Goal: Communication & Community: Answer question/provide support

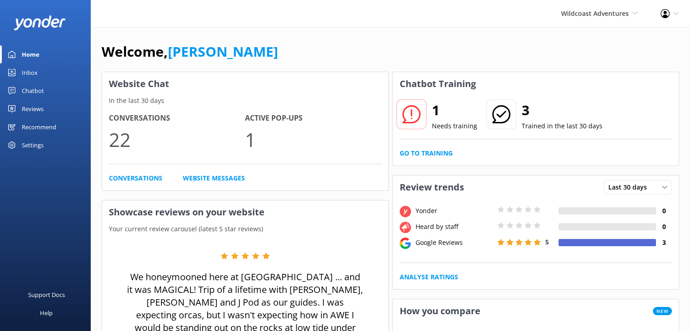
click at [32, 108] on div "Reviews" at bounding box center [33, 109] width 22 height 18
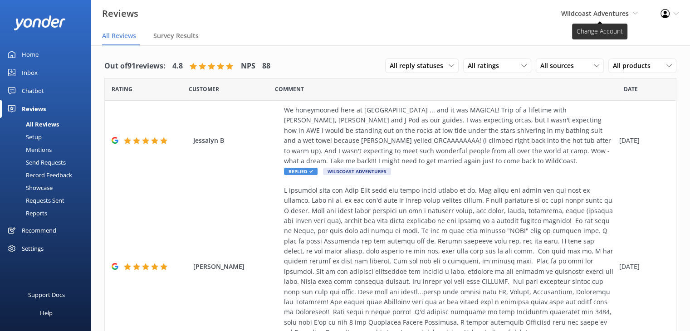
click at [605, 12] on span "Wildcoast Adventures" at bounding box center [595, 13] width 68 height 9
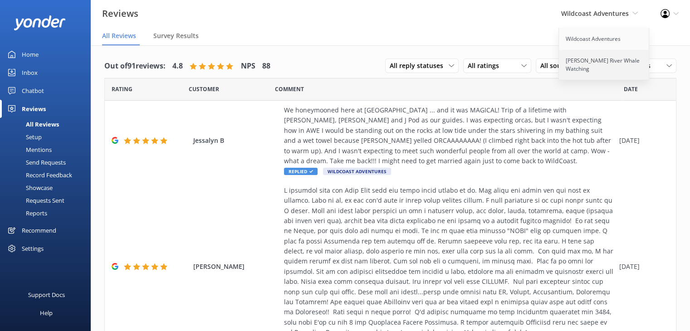
click at [595, 58] on link "[PERSON_NAME] River Whale Watching" at bounding box center [604, 65] width 91 height 30
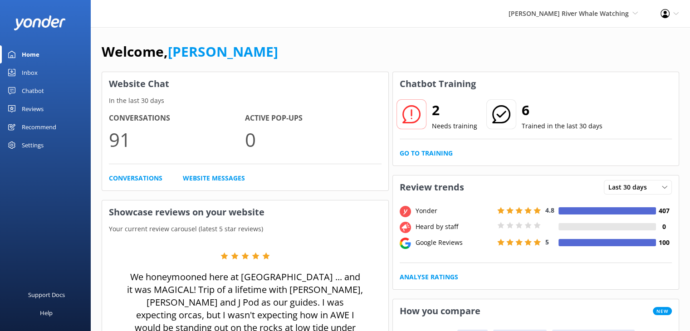
click at [32, 106] on div "Reviews" at bounding box center [33, 109] width 22 height 18
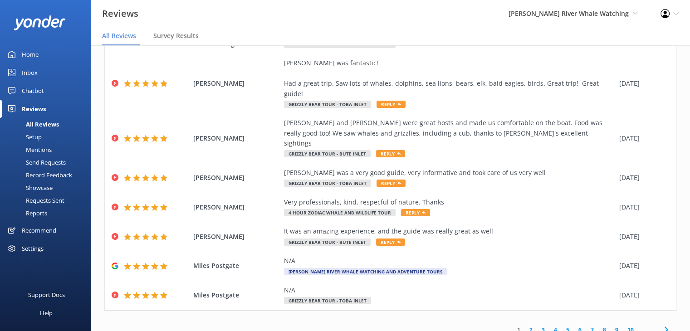
scroll to position [18, 0]
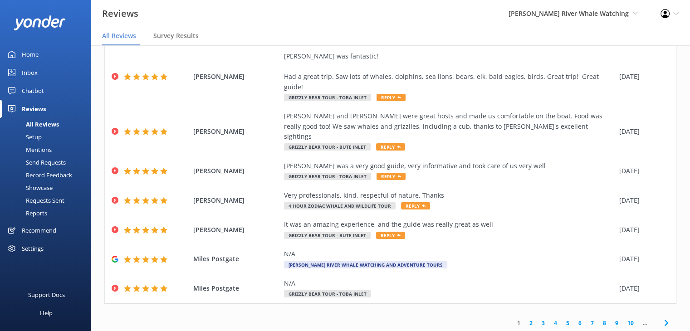
click at [525, 319] on link "2" at bounding box center [531, 323] width 12 height 9
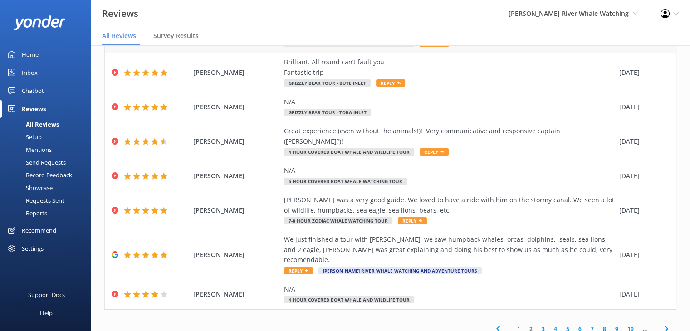
scroll to position [124, 0]
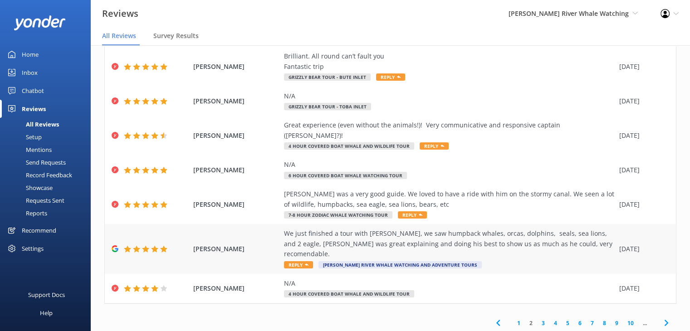
click at [397, 229] on div "We just finished a tour with [PERSON_NAME], we saw humpback whales, orcas, dolp…" at bounding box center [449, 244] width 331 height 30
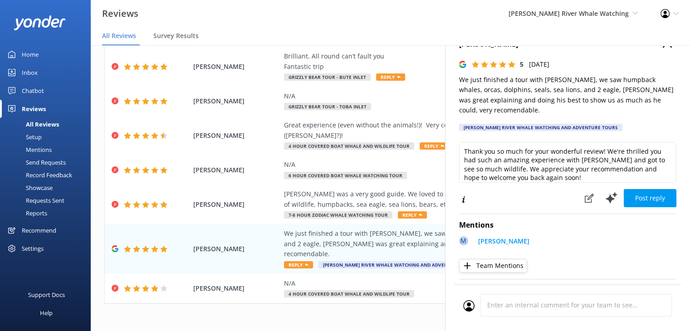
scroll to position [32, 0]
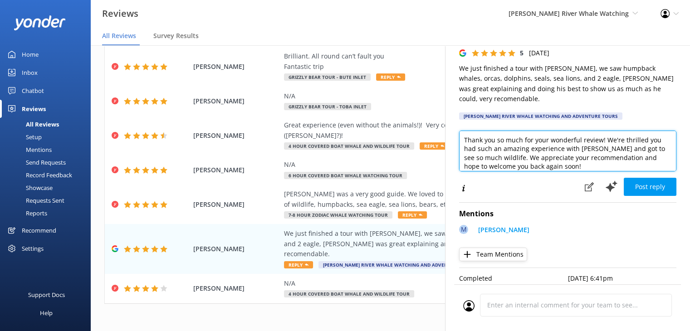
drag, startPoint x: 579, startPoint y: 128, endPoint x: 548, endPoint y: 131, distance: 31.4
click at [548, 131] on textarea "Thank you so much for your wonderful review! We're thrilled you had such an ama…" at bounding box center [567, 151] width 217 height 41
drag, startPoint x: 554, startPoint y: 154, endPoint x: 488, endPoint y: 146, distance: 66.2
click at [488, 146] on textarea "Thank you so much for your review! We're thrilled you had such an amazing exper…" at bounding box center [567, 151] width 217 height 41
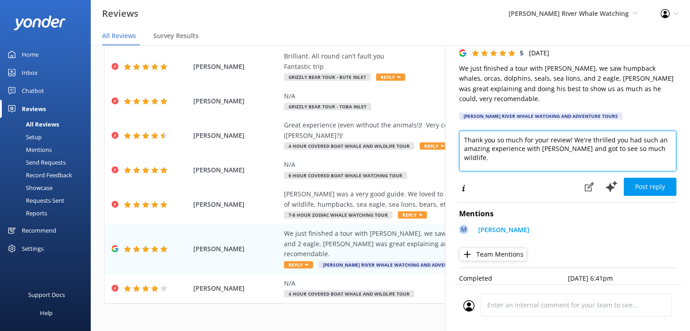
drag, startPoint x: 489, startPoint y: 138, endPoint x: 460, endPoint y: 145, distance: 29.8
click at [460, 145] on textarea "Thank you so much for your review! We're thrilled you had such an amazing exper…" at bounding box center [567, 151] width 217 height 41
type textarea "Thank you so much for your review! We're thrilled you had such a great experien…"
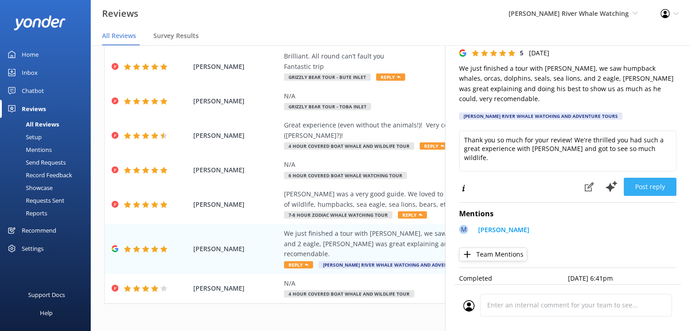
click at [635, 178] on button "Post reply" at bounding box center [649, 187] width 53 height 18
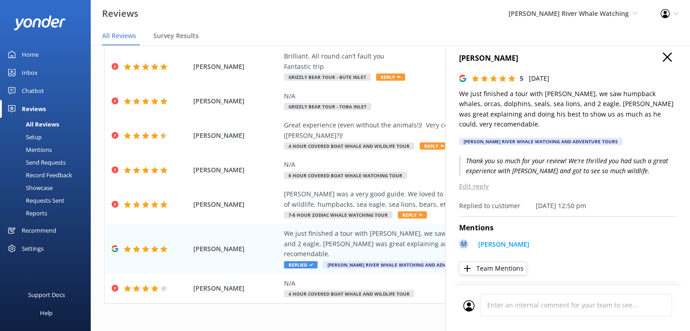
scroll to position [0, 0]
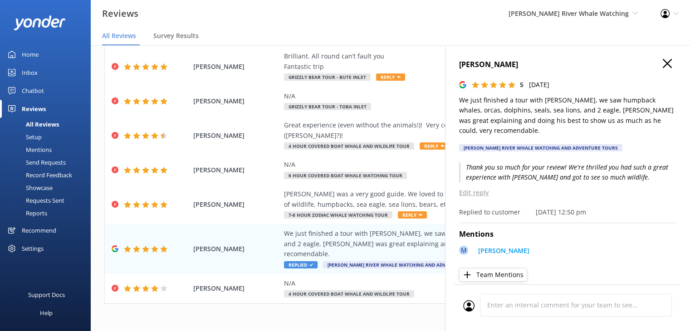
click at [662, 65] on icon "button" at bounding box center [666, 63] width 9 height 9
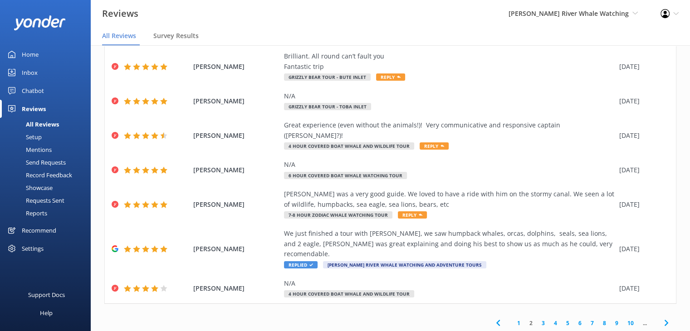
click at [537, 319] on link "3" at bounding box center [543, 323] width 12 height 9
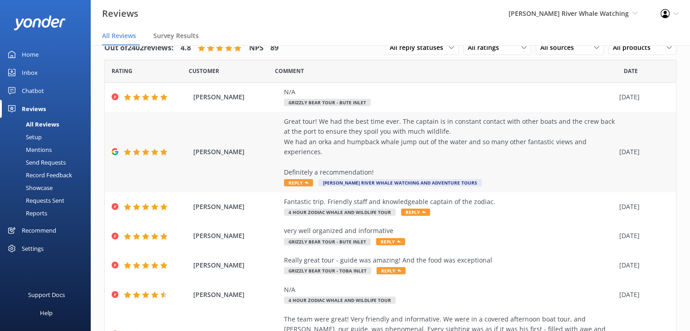
click at [310, 142] on div "Great tour! We had the best time ever. The captain is in constant contact with …" at bounding box center [449, 147] width 331 height 61
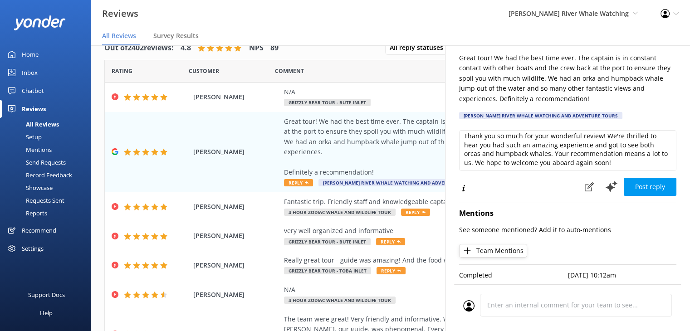
scroll to position [4, 0]
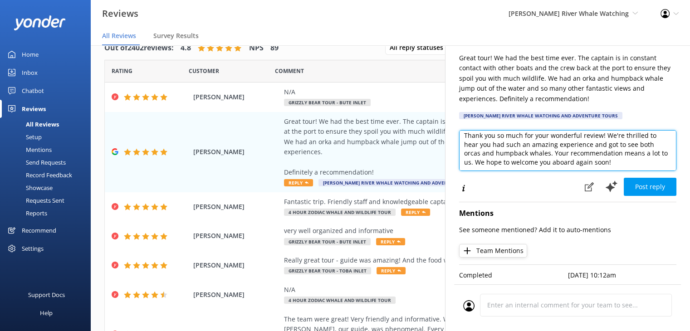
drag, startPoint x: 615, startPoint y: 159, endPoint x: 482, endPoint y: 158, distance: 132.4
click at [482, 158] on textarea "Thank you so much for your wonderful review! We're thrilled to hear you had suc…" at bounding box center [567, 150] width 217 height 41
type textarea "Thank you so much for your wonderful review! We're thrilled to hear you had suc…"
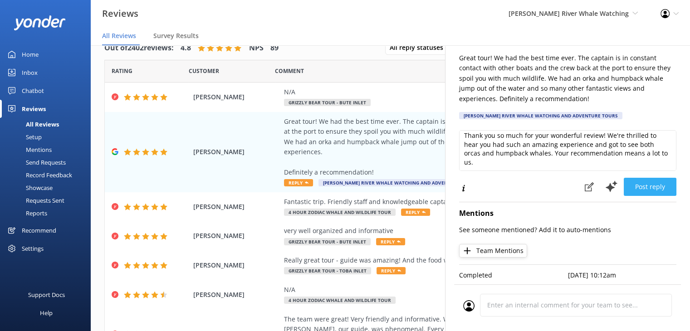
click at [644, 185] on button "Post reply" at bounding box center [649, 187] width 53 height 18
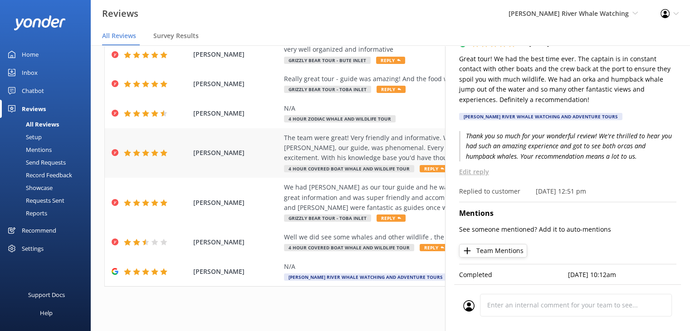
scroll to position [185, 0]
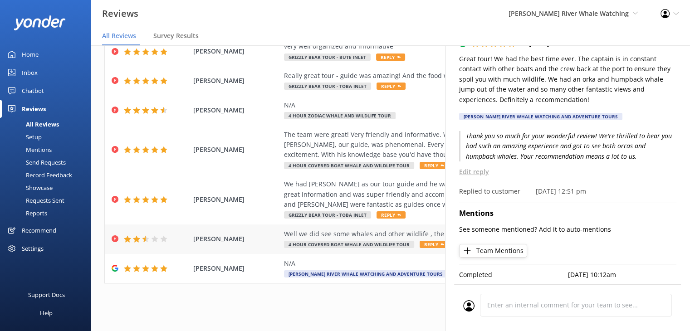
click at [357, 236] on div "Well we did see some whales and other wildlife , the tour guide was very nice a…" at bounding box center [449, 234] width 331 height 10
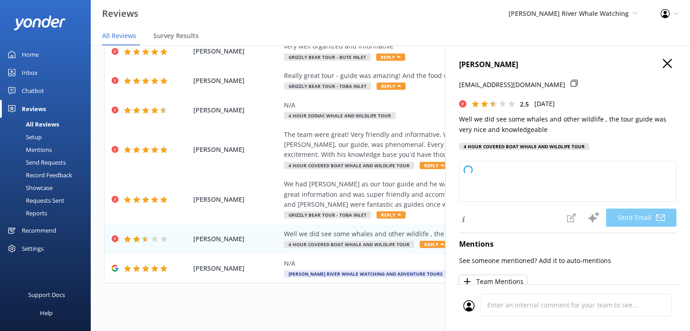
type textarea "Hi [PERSON_NAME], Thank you for your feedback and for joining our tour! We're g…"
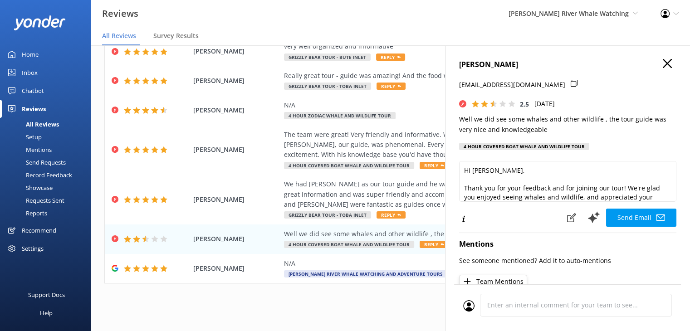
click at [662, 62] on use "button" at bounding box center [666, 63] width 9 height 9
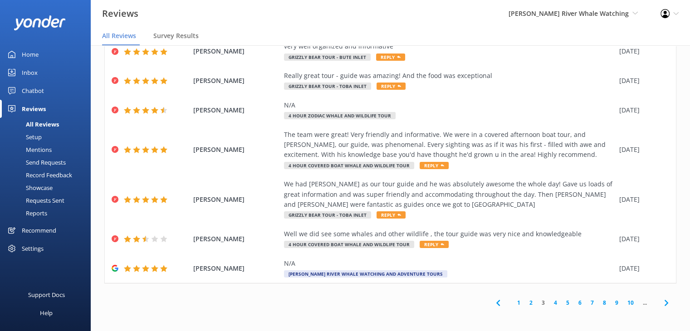
click at [549, 304] on link "4" at bounding box center [555, 302] width 12 height 9
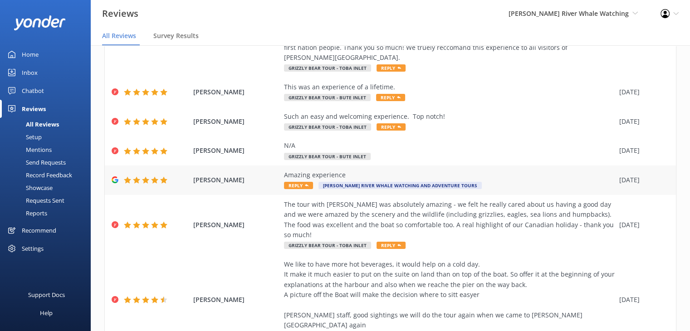
scroll to position [91, 0]
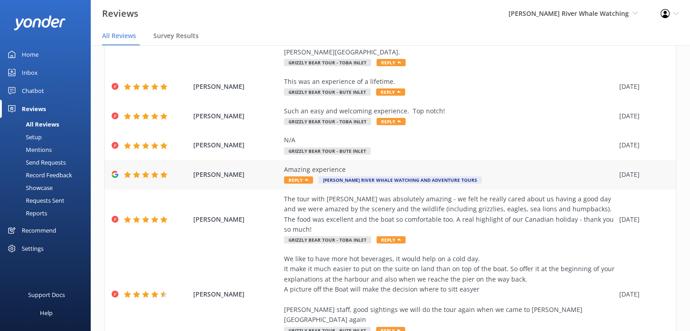
click at [257, 172] on div "[PERSON_NAME] Amazing experience Reply [PERSON_NAME] River Whale Watching and A…" at bounding box center [390, 174] width 571 height 29
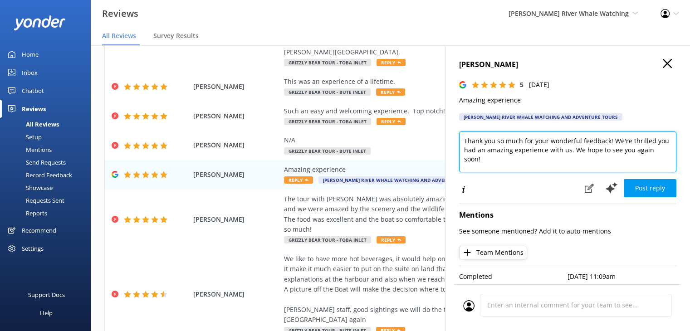
drag, startPoint x: 573, startPoint y: 149, endPoint x: 576, endPoint y: 159, distance: 10.2
click at [577, 159] on textarea "Thank you so much for your wonderful feedback! We're thrilled you had an amazin…" at bounding box center [567, 151] width 217 height 41
drag, startPoint x: 610, startPoint y: 141, endPoint x: 432, endPoint y: 142, distance: 178.2
click at [432, 142] on div "Out of 2402 reviews: 4.8 NPS 89 All reply statuses All reply statuses Needs a r…" at bounding box center [390, 179] width 599 height 304
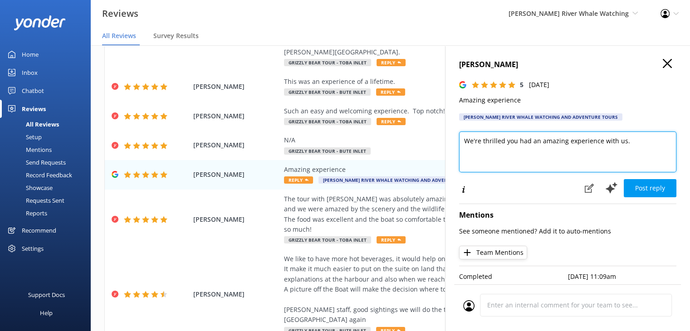
drag, startPoint x: 640, startPoint y: 141, endPoint x: 621, endPoint y: 145, distance: 19.8
click at [621, 145] on textarea "We're thrilled you had an amazing experience with us." at bounding box center [567, 151] width 217 height 41
type textarea "We're thrilled you had an amazing experience with us!"
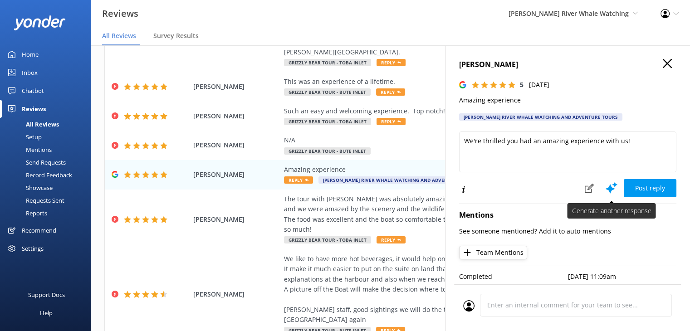
click at [628, 185] on button "Post reply" at bounding box center [649, 188] width 53 height 18
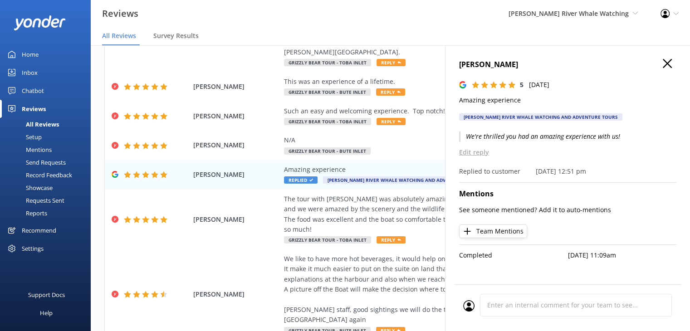
click at [662, 63] on h4 "[PERSON_NAME]" at bounding box center [567, 65] width 217 height 12
click at [670, 61] on icon "button" at bounding box center [666, 63] width 9 height 9
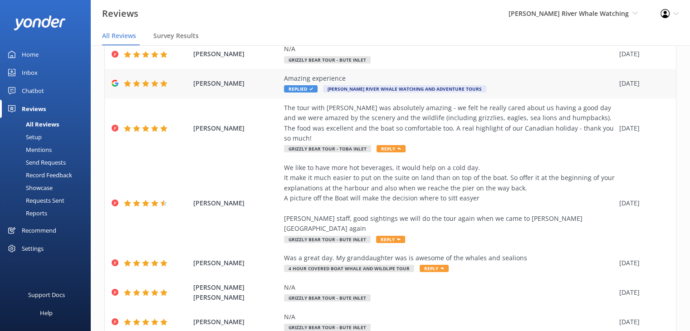
scroll to position [205, 0]
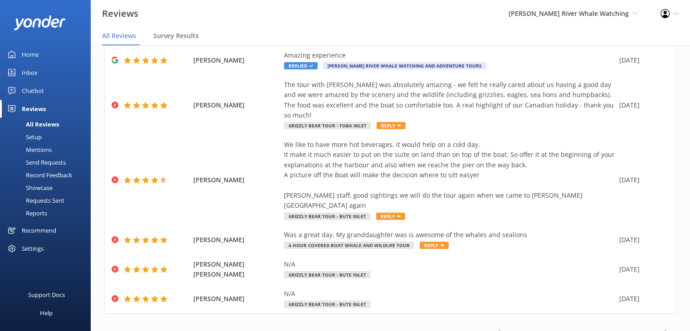
click at [563, 329] on link "5" at bounding box center [567, 333] width 12 height 9
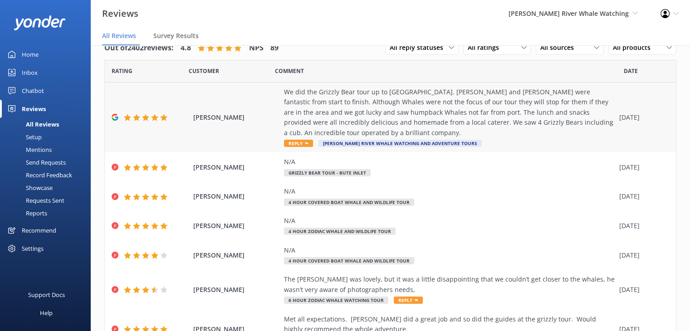
click at [394, 112] on div "We did the Grizzly Bear tour up to [GEOGRAPHIC_DATA]. [PERSON_NAME] and [PERSON…" at bounding box center [449, 112] width 331 height 51
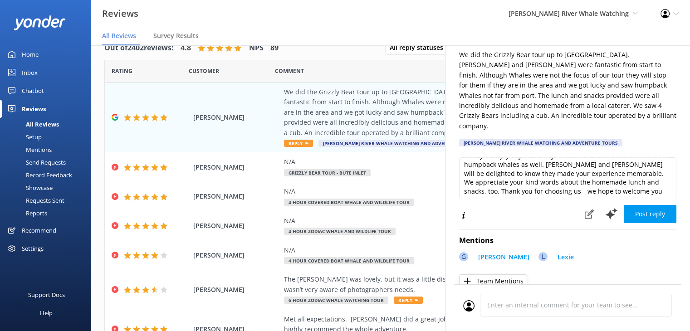
scroll to position [31, 0]
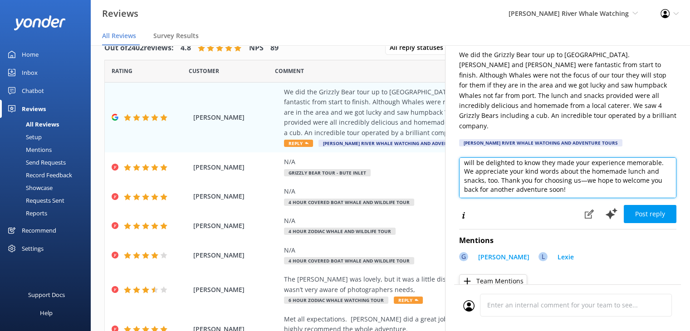
drag, startPoint x: 539, startPoint y: 180, endPoint x: 521, endPoint y: 178, distance: 18.2
click at [521, 178] on textarea "Thank you so much for your wonderful review! We’re thrilled to hear you enjoyed…" at bounding box center [567, 177] width 217 height 41
type textarea "Thank you so much for your wonderful review! We’re thrilled to hear you enjoyed…"
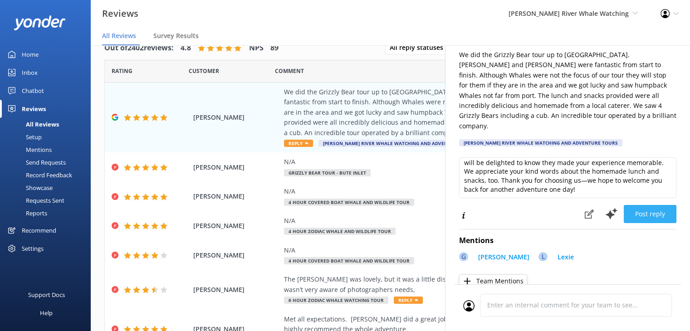
click at [644, 207] on button "Post reply" at bounding box center [649, 214] width 53 height 18
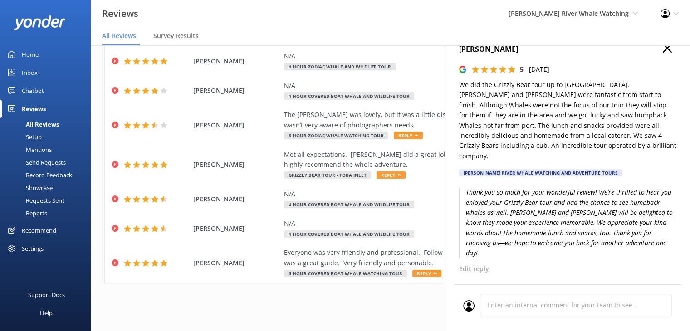
scroll to position [0, 0]
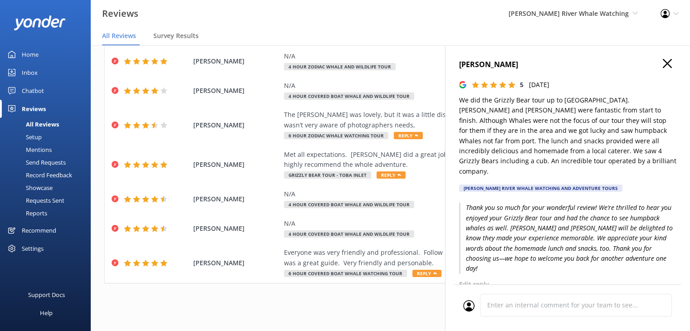
click at [662, 65] on icon "button" at bounding box center [666, 63] width 9 height 9
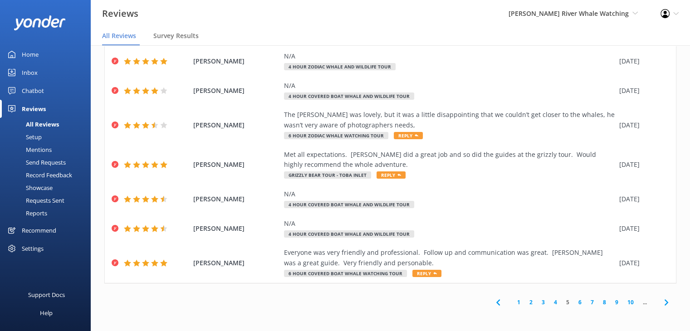
click at [574, 298] on link "6" at bounding box center [580, 302] width 12 height 9
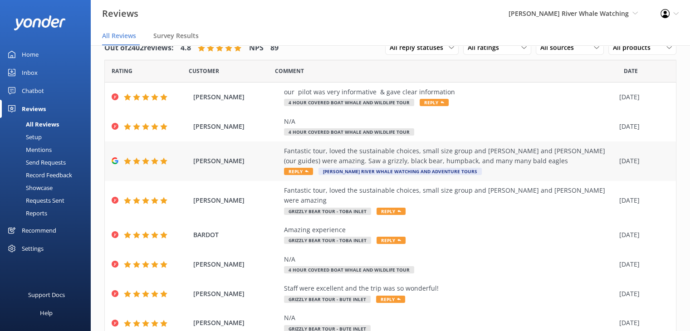
click at [438, 157] on div "Fantastic tour, loved the sustainable choices, small size group and [PERSON_NAM…" at bounding box center [449, 156] width 331 height 20
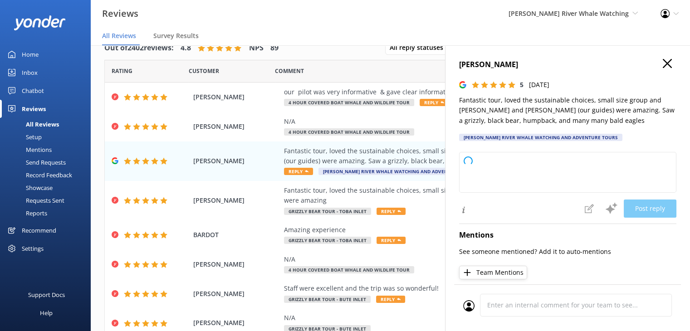
type textarea "Thank you so much for your wonderful review! We're thrilled you enjoyed the tou…"
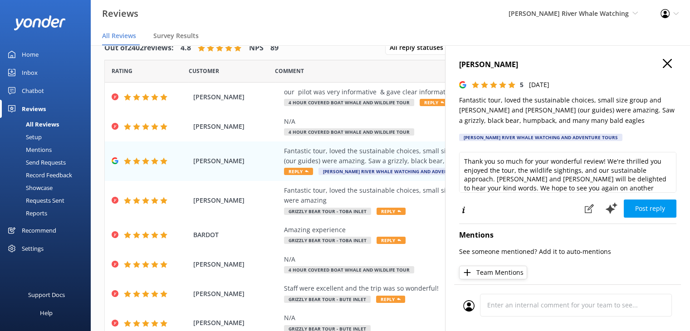
scroll to position [4, 0]
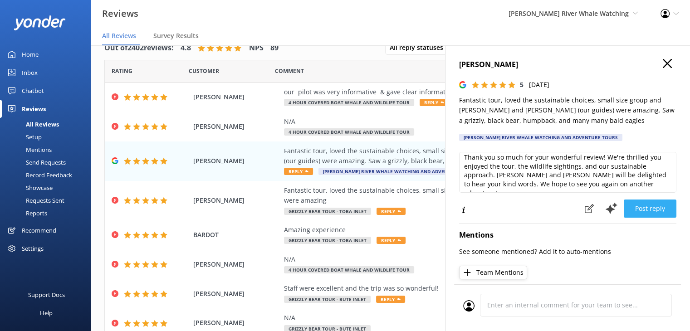
click at [634, 209] on button "Post reply" at bounding box center [649, 209] width 53 height 18
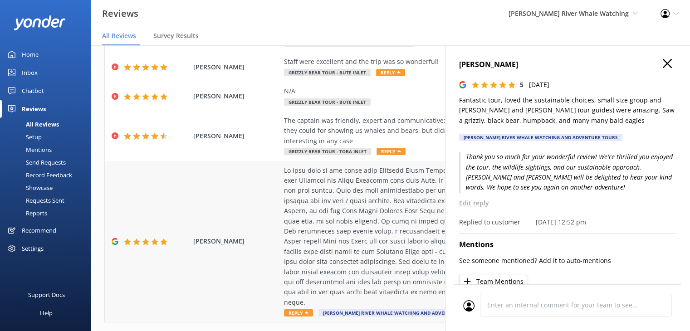
scroll to position [256, 0]
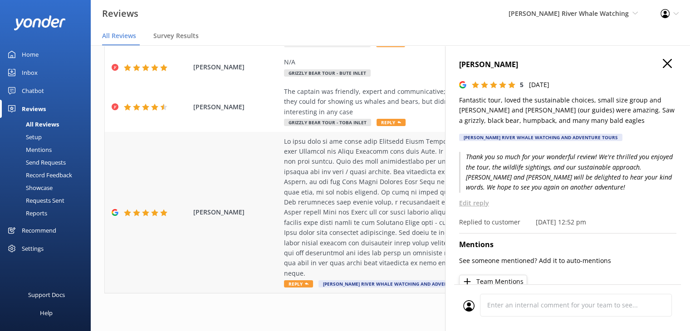
click at [240, 227] on div "[PERSON_NAME] Reply [PERSON_NAME] River Whale Watching and Adventure Tours [DAT…" at bounding box center [390, 212] width 571 height 161
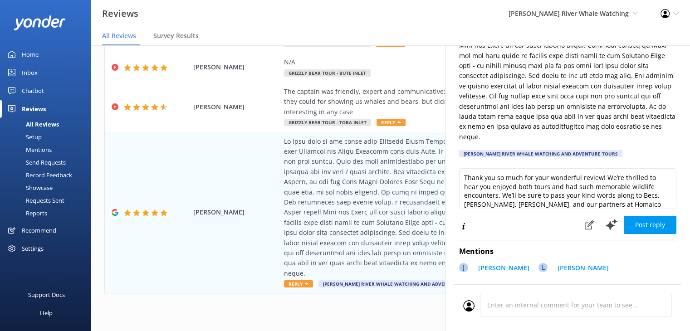
scroll to position [181, 0]
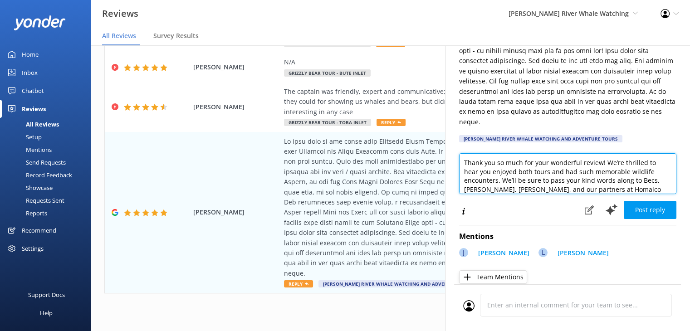
drag, startPoint x: 495, startPoint y: 171, endPoint x: 547, endPoint y: 160, distance: 52.8
click at [547, 160] on textarea "Thank you so much for your wonderful review! We’re thrilled to hear you enjoyed…" at bounding box center [567, 173] width 217 height 41
click at [522, 171] on textarea "Thank you so much for your wonderful review! We’re thrilled to hear you enjoyed…" at bounding box center [567, 173] width 217 height 41
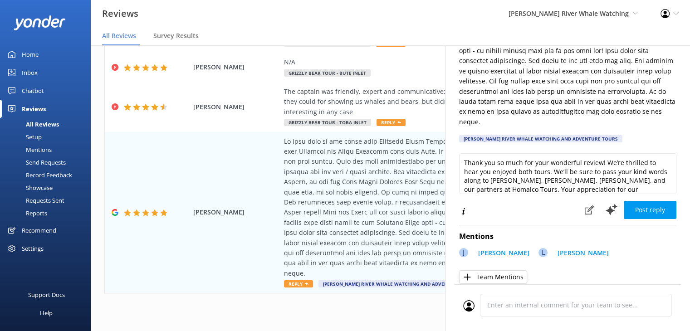
click at [485, 270] on button "Team Mentions" at bounding box center [493, 277] width 68 height 14
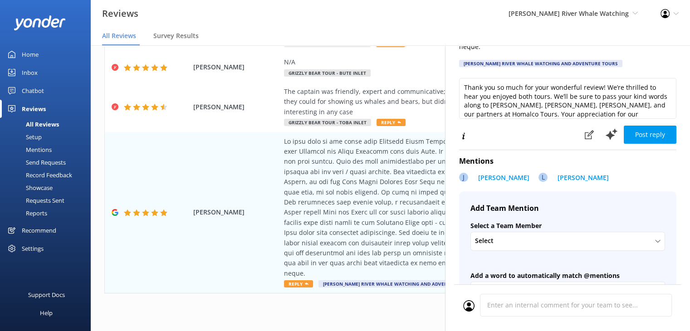
scroll to position [272, 0]
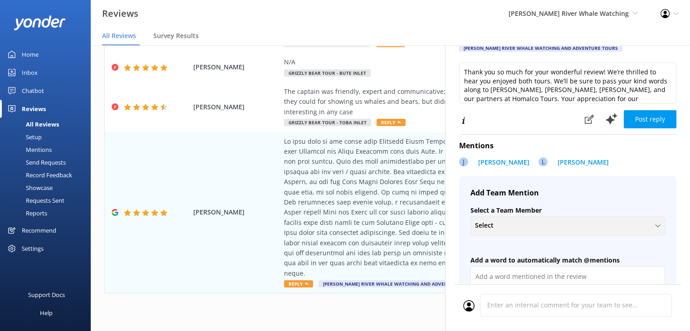
click at [506, 222] on div "Select + Create a new Team Member [PERSON_NAME] [PERSON_NAME] [PERSON_NAME] [PE…" at bounding box center [567, 225] width 195 height 19
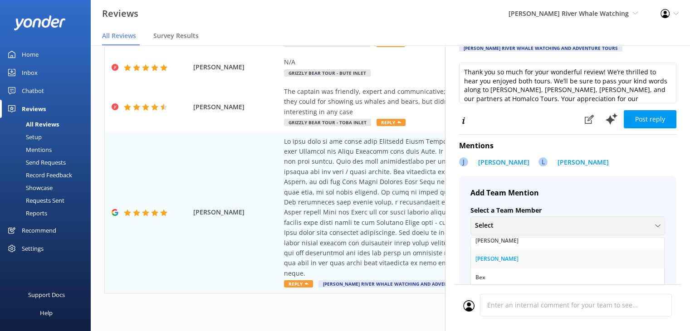
scroll to position [45, 0]
click at [492, 248] on link "Bex" at bounding box center [567, 256] width 193 height 18
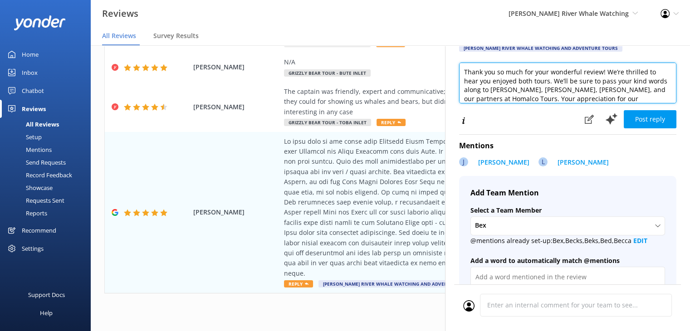
click at [521, 82] on textarea "Thank you so much for your wonderful review! We’re thrilled to hear you enjoyed…" at bounding box center [567, 83] width 217 height 41
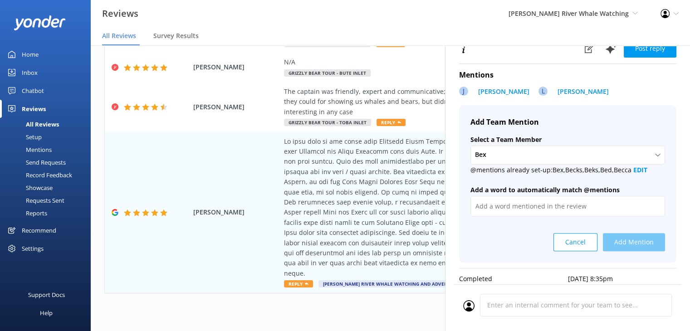
scroll to position [343, 0]
type textarea "Thank you so much for your wonderful review! We’re thrilled to hear you enjoyed…"
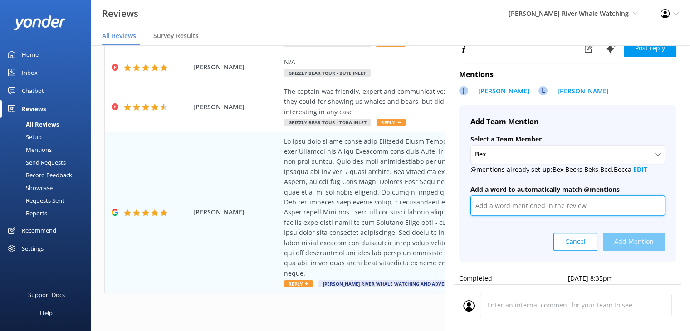
click at [512, 196] on input "text" at bounding box center [567, 205] width 195 height 20
type input "Becs"
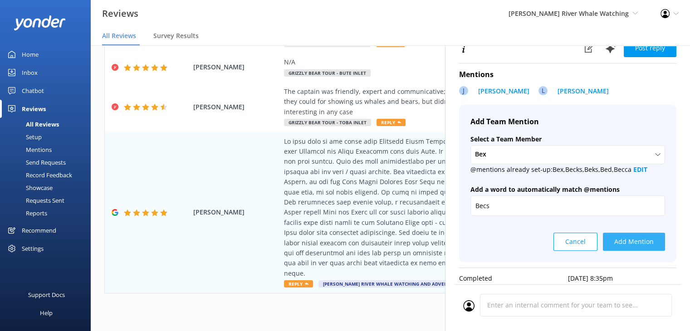
click at [643, 233] on button "Add Mention" at bounding box center [634, 242] width 62 height 18
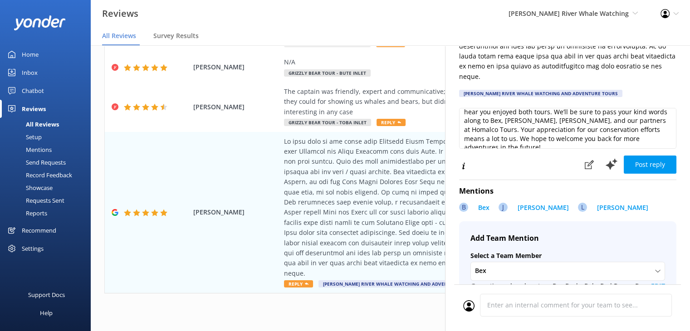
scroll to position [22, 0]
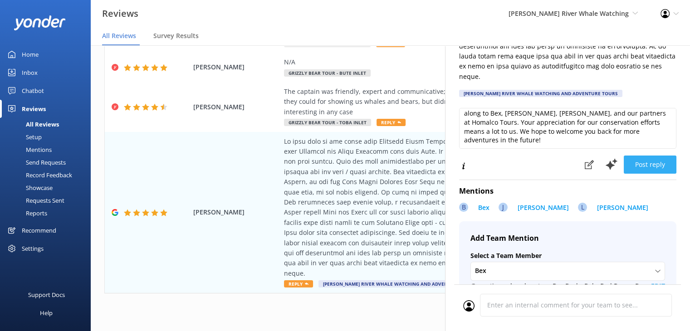
click at [645, 156] on button "Post reply" at bounding box center [649, 165] width 53 height 18
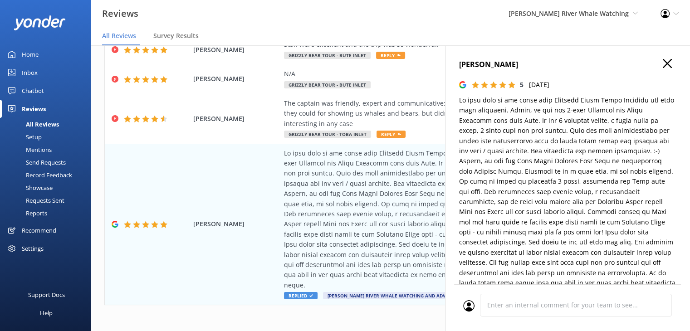
scroll to position [0, 0]
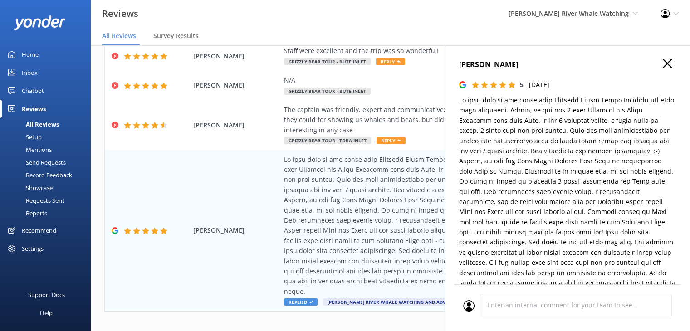
click at [662, 64] on icon "button" at bounding box center [666, 63] width 9 height 9
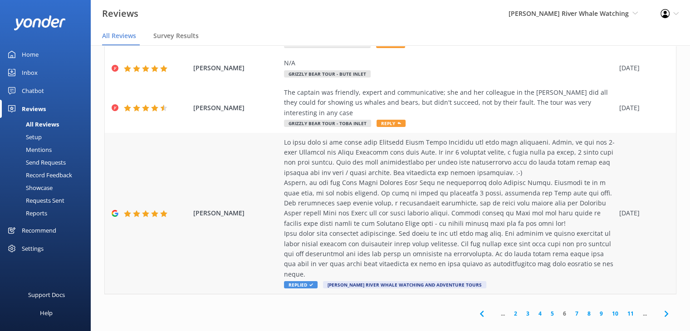
scroll to position [18, 0]
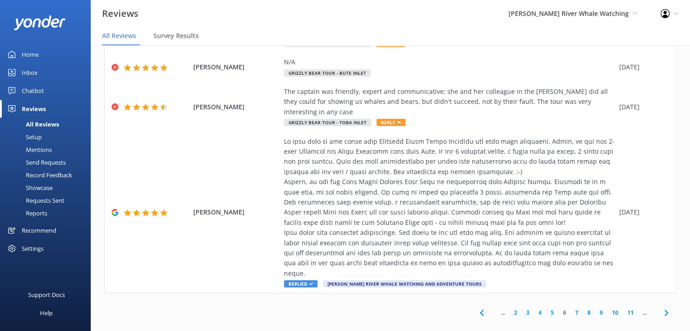
click at [570, 308] on link "7" at bounding box center [576, 312] width 12 height 9
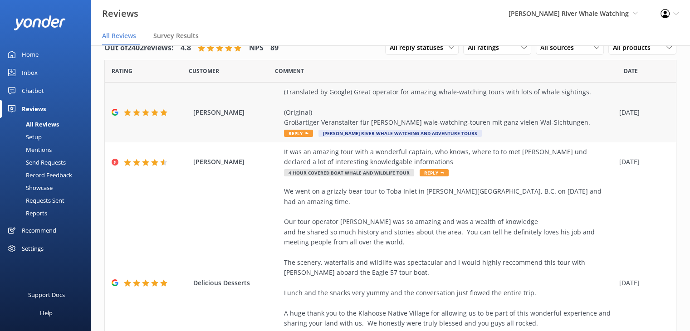
click at [334, 102] on div "(Translated by Google) Great operator for amazing whale-watching tours with lot…" at bounding box center [449, 107] width 331 height 41
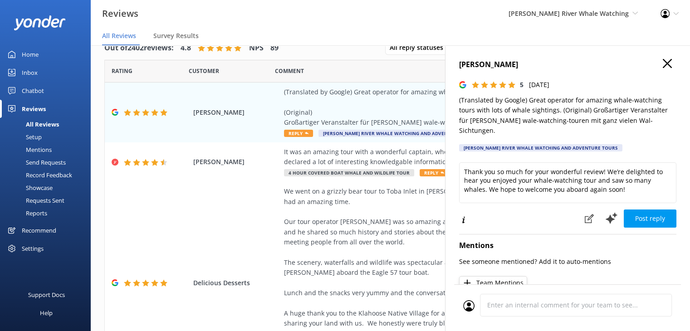
scroll to position [29, 0]
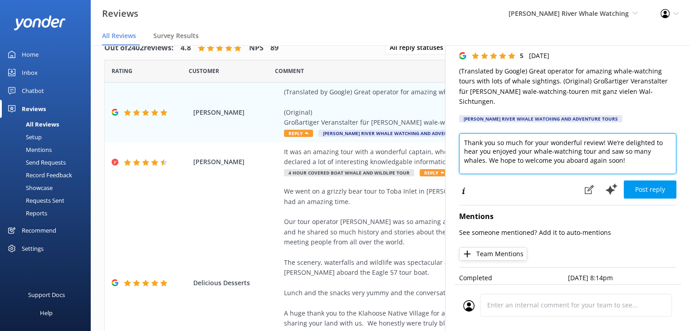
click at [637, 144] on textarea "Thank you so much for your wonderful review! We’re delighted to hear you enjoye…" at bounding box center [567, 153] width 217 height 41
drag, startPoint x: 633, startPoint y: 155, endPoint x: 489, endPoint y: 163, distance: 144.0
click at [489, 163] on textarea "Thank you so much for your wonderful review! We’re delighted to hear you enjoye…" at bounding box center [567, 153] width 217 height 41
type textarea "Thank you so much for your wonderful review! We’re delighted to hear you enjoye…"
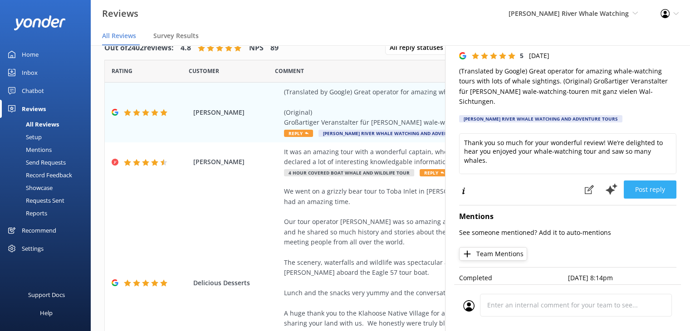
click at [644, 180] on button "Post reply" at bounding box center [649, 189] width 53 height 18
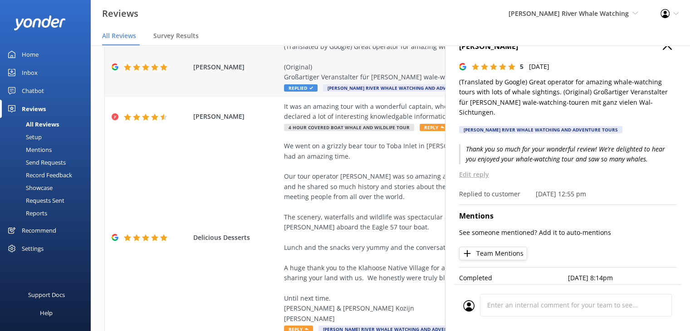
scroll to position [136, 0]
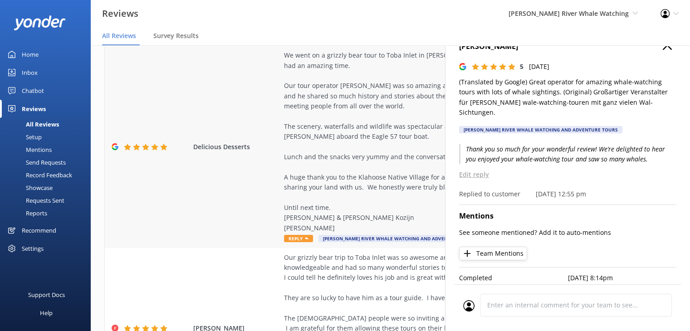
click at [374, 170] on div "We went on a grizzly bear tour to Toba Inlet in [PERSON_NAME][GEOGRAPHIC_DATA],…" at bounding box center [449, 141] width 331 height 183
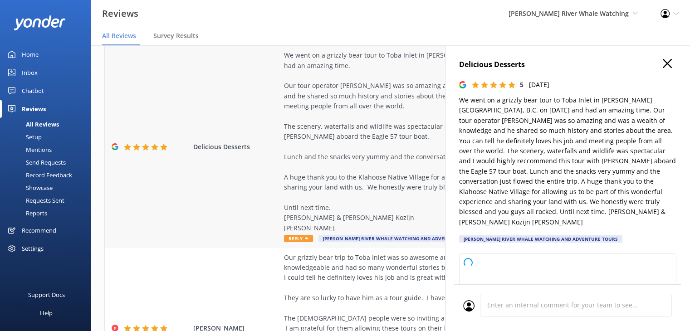
type textarea "Thank you so much for your wonderful review! We’re thrilled to hear you had suc…"
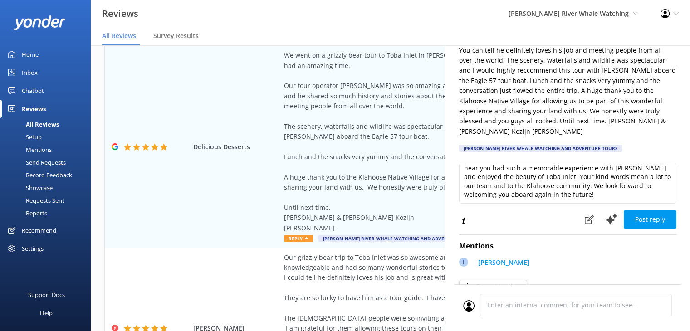
scroll to position [123, 0]
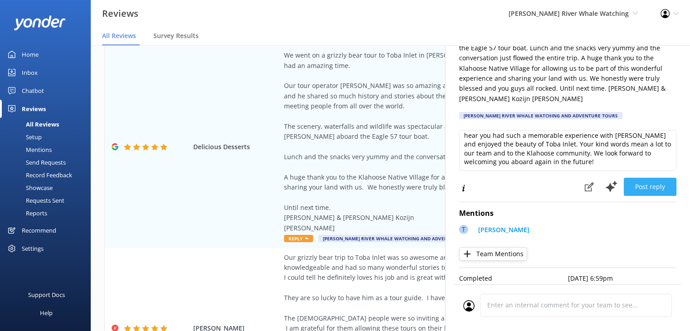
click at [650, 180] on button "Post reply" at bounding box center [649, 187] width 53 height 18
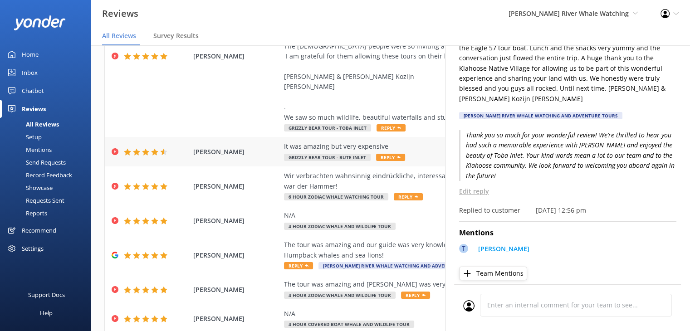
scroll to position [453, 0]
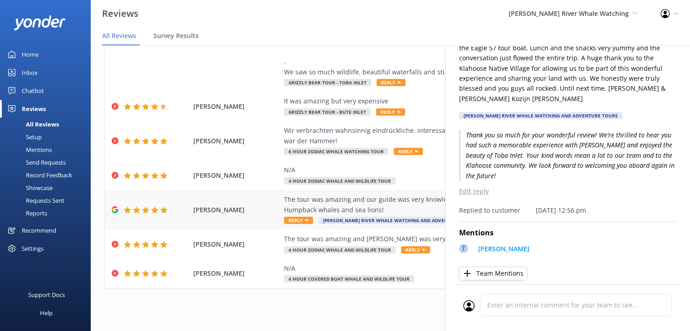
click at [332, 204] on div "The tour was amazing and our guide was very knowledgeable! We saw a whole pot o…" at bounding box center [449, 205] width 331 height 20
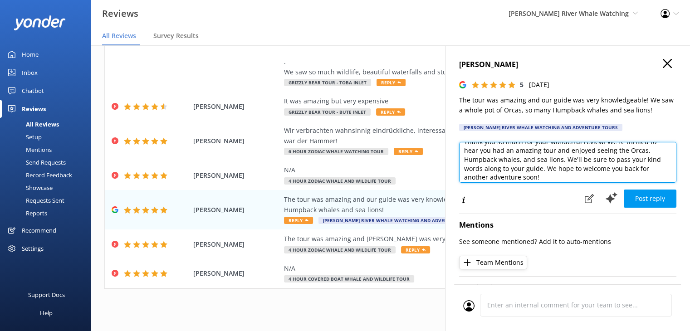
scroll to position [13, 0]
drag, startPoint x: 566, startPoint y: 167, endPoint x: 574, endPoint y: 176, distance: 12.3
click at [574, 176] on textarea "Thank you so much for your wonderful review! We're thrilled to hear you had an …" at bounding box center [567, 162] width 217 height 41
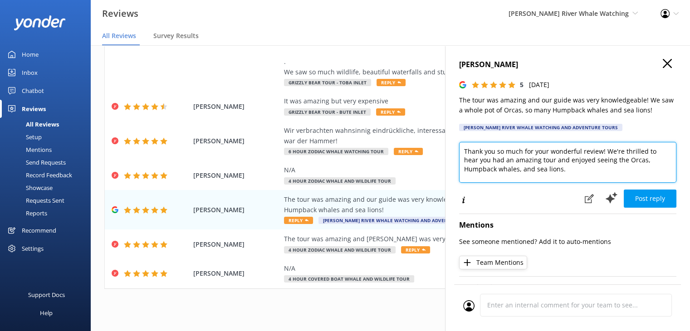
scroll to position [0, 0]
type textarea "Thank you so much for your wonderful review! We're thrilled to hear you had an …"
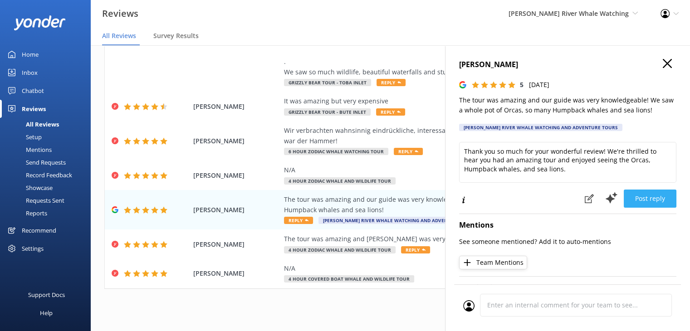
click at [631, 196] on button "Post reply" at bounding box center [649, 199] width 53 height 18
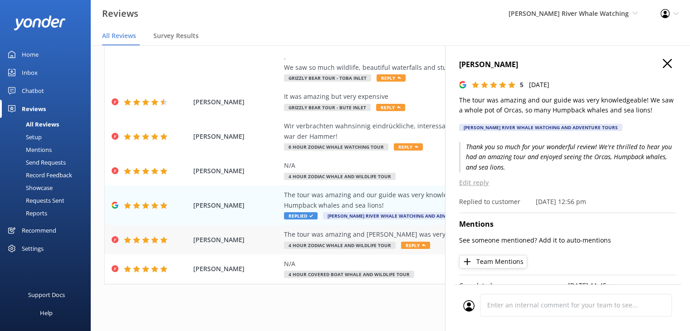
scroll to position [459, 0]
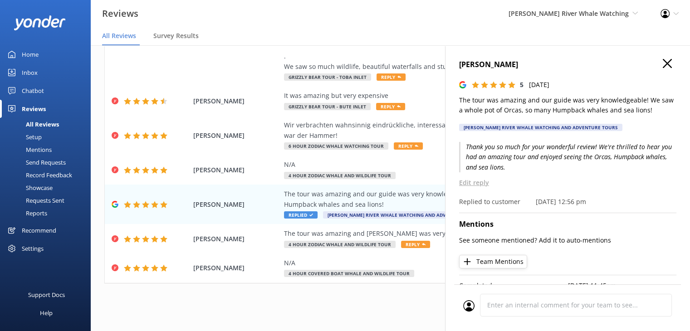
click at [665, 60] on h4 "[PERSON_NAME]" at bounding box center [567, 65] width 217 height 12
click at [664, 61] on h4 "[PERSON_NAME]" at bounding box center [567, 65] width 217 height 12
click at [662, 66] on icon "button" at bounding box center [666, 63] width 9 height 9
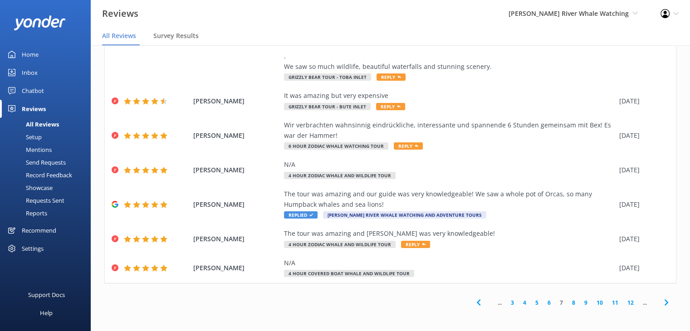
click at [567, 302] on link "8" at bounding box center [573, 302] width 12 height 9
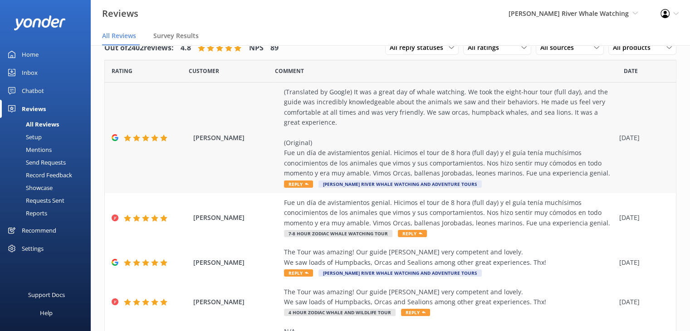
click at [392, 132] on div "(Translated by Google) It was a great day of whale watching. We took the eight-…" at bounding box center [449, 133] width 331 height 92
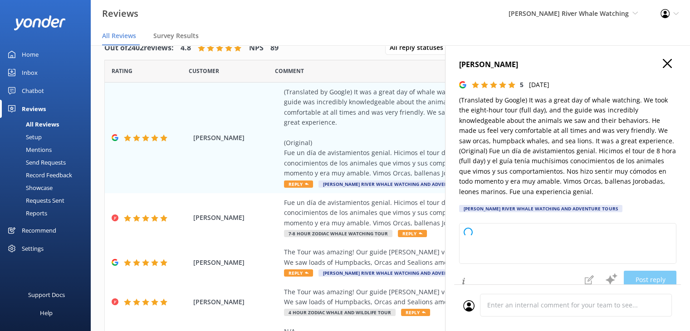
type textarea "Thank you so much for your wonderful review! We’re thrilled to hear you had suc…"
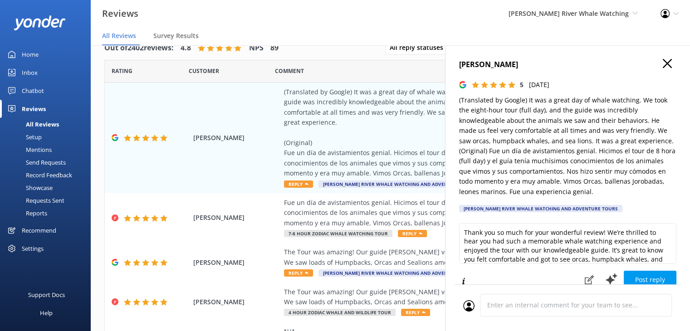
scroll to position [22, 0]
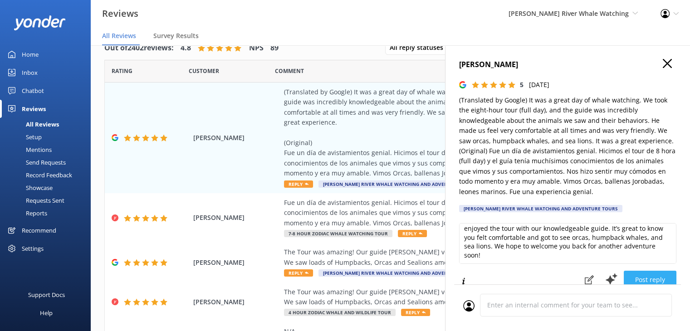
click at [644, 278] on button "Post reply" at bounding box center [649, 280] width 53 height 18
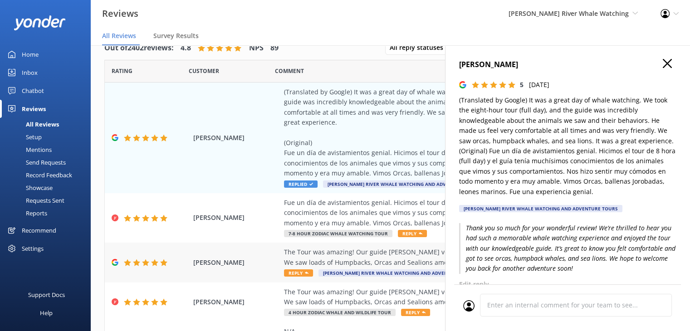
click at [335, 257] on div "The Tour was amazing! Our guide [PERSON_NAME] very competent and lovely. We saw…" at bounding box center [449, 257] width 331 height 20
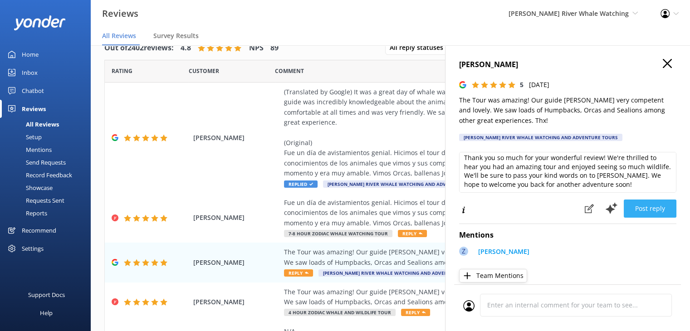
scroll to position [4, 0]
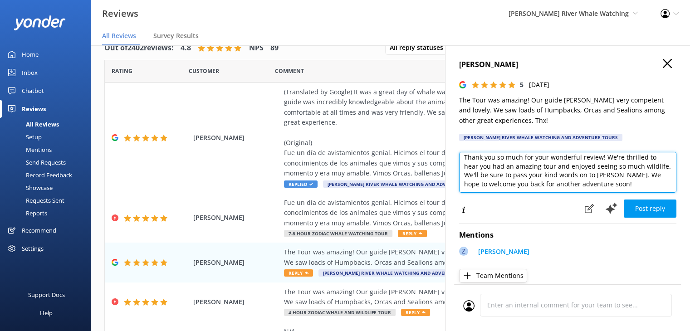
drag, startPoint x: 633, startPoint y: 175, endPoint x: 638, endPoint y: 183, distance: 9.7
click at [638, 183] on textarea "Thank you so much for your wonderful review! We're thrilled to hear you had an …" at bounding box center [567, 172] width 217 height 41
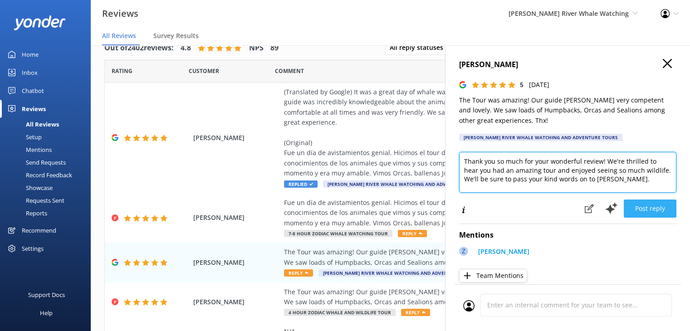
type textarea "Thank you so much for your wonderful review! We're thrilled to hear you had an …"
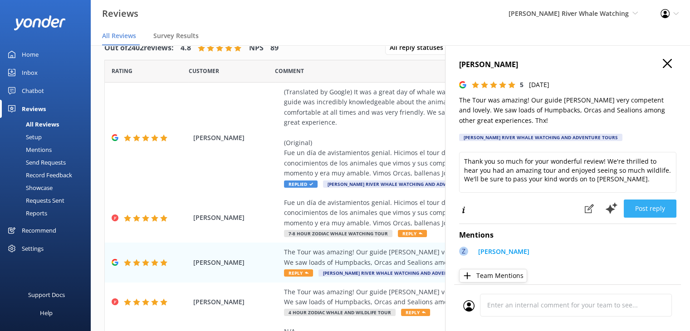
click at [651, 205] on button "Post reply" at bounding box center [649, 209] width 53 height 18
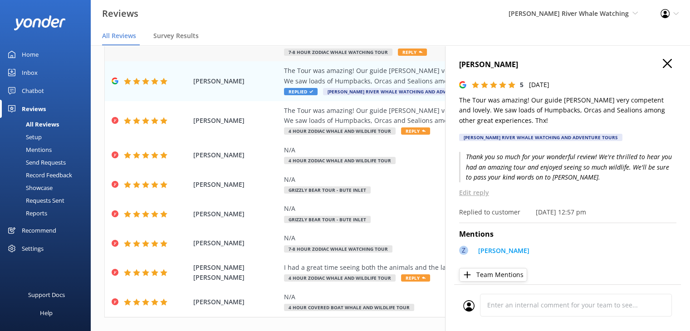
scroll to position [215, 0]
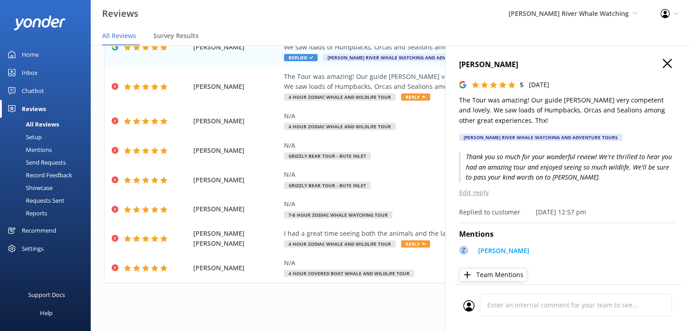
click at [665, 57] on div "[PERSON_NAME] 5 [DATE] The Tour was amazing! Our guide [PERSON_NAME] very compe…" at bounding box center [567, 210] width 245 height 331
click at [662, 63] on use "button" at bounding box center [666, 63] width 9 height 9
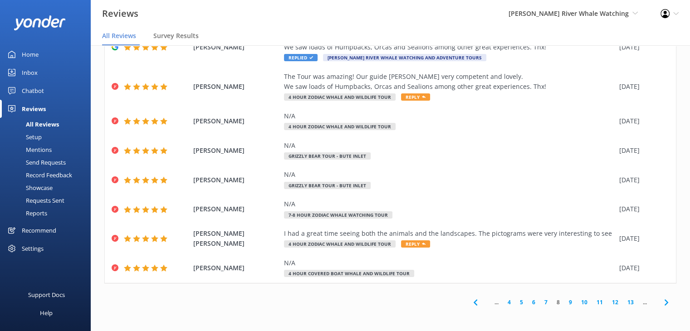
click at [564, 302] on link "9" at bounding box center [570, 302] width 12 height 9
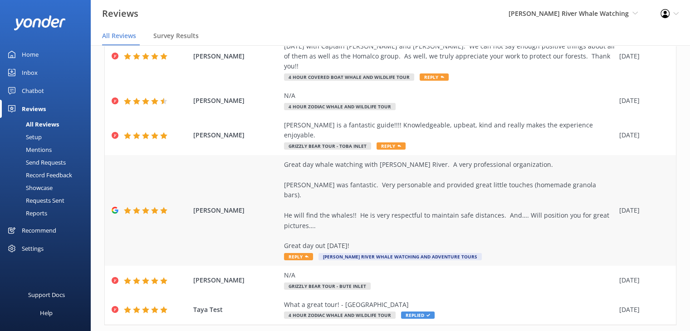
scroll to position [215, 0]
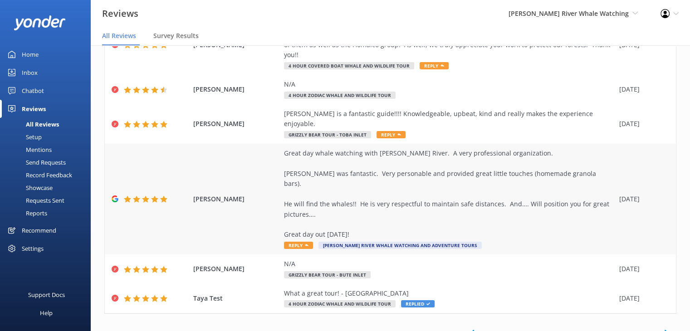
click at [294, 163] on div "Great day whale watching with [PERSON_NAME] River. A very professional organiza…" at bounding box center [449, 194] width 331 height 92
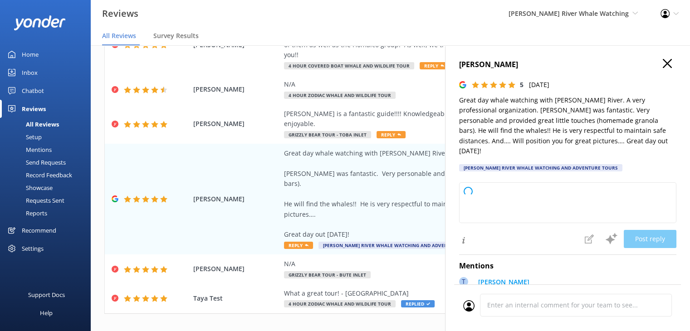
type textarea "Thank you so much for your wonderful review! We're thrilled to hear you had a f…"
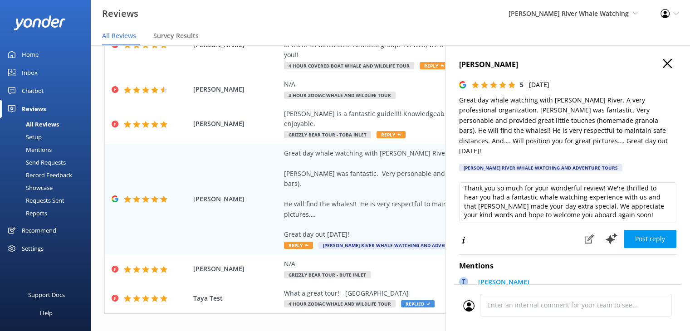
scroll to position [4, 0]
click at [648, 230] on button "Post reply" at bounding box center [649, 239] width 53 height 18
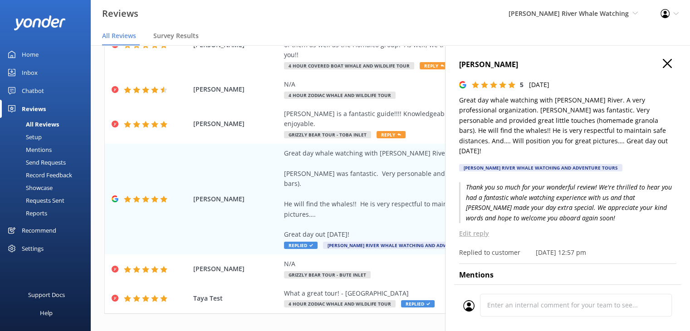
click at [662, 62] on icon "button" at bounding box center [666, 63] width 9 height 9
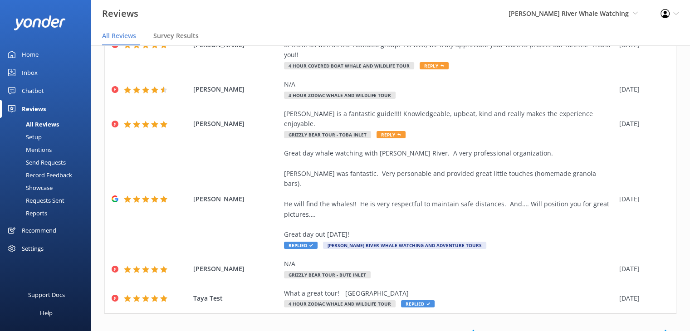
click at [564, 329] on link "10" at bounding box center [568, 333] width 15 height 9
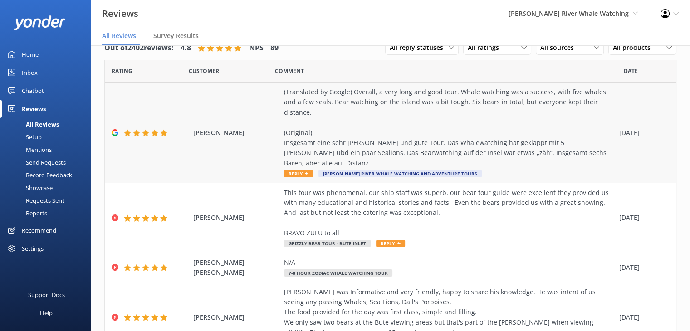
click at [354, 122] on div "(Translated by Google) Overall, a very long and good tour. Whale watching was a…" at bounding box center [449, 127] width 331 height 81
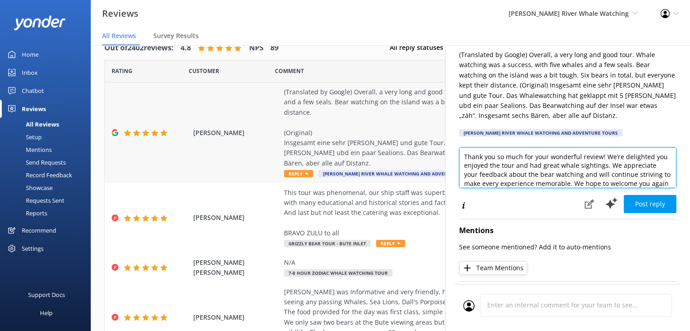
drag, startPoint x: 603, startPoint y: 158, endPoint x: 438, endPoint y: 148, distance: 164.4
click at [438, 148] on div "Out of 2402 reviews: 4.8 NPS 89 All reply statuses All reply statuses Needs a r…" at bounding box center [390, 179] width 599 height 304
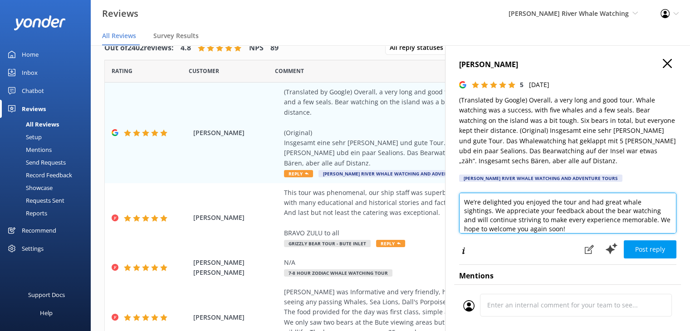
drag, startPoint x: 510, startPoint y: 203, endPoint x: 482, endPoint y: 200, distance: 27.8
click at [482, 200] on textarea "We’re delighted you enjoyed the tour and had great whale sightings. We apprecia…" at bounding box center [567, 213] width 217 height 41
drag, startPoint x: 584, startPoint y: 225, endPoint x: 438, endPoint y: 219, distance: 146.6
click at [439, 220] on div "Out of 2402 reviews: 4.8 NPS 89 All reply statuses All reply statuses Needs a r…" at bounding box center [390, 179] width 599 height 304
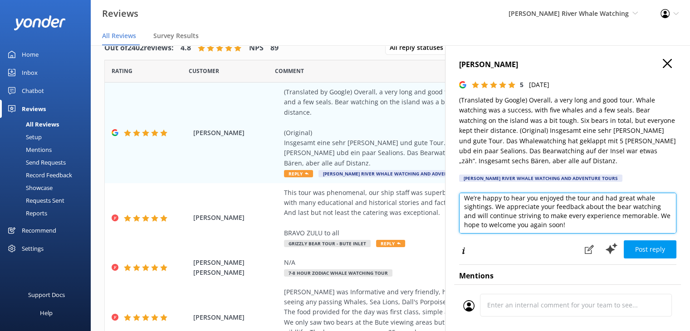
click at [575, 229] on textarea "We’re happy to hear you enjoyed the tour and had great whale sightings. We appr…" at bounding box center [567, 213] width 217 height 41
drag, startPoint x: 577, startPoint y: 227, endPoint x: 448, endPoint y: 222, distance: 129.3
click at [448, 222] on div "[PERSON_NAME] 5 [DATE] (Translated by Google) Overall, a very long and good tou…" at bounding box center [567, 210] width 245 height 331
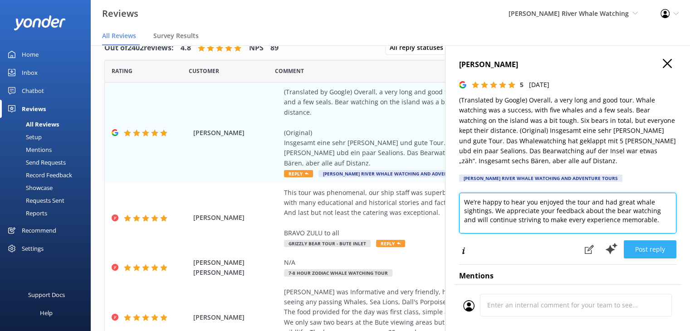
type textarea "We’re happy to hear you enjoyed the tour and had great whale sightings. We appr…"
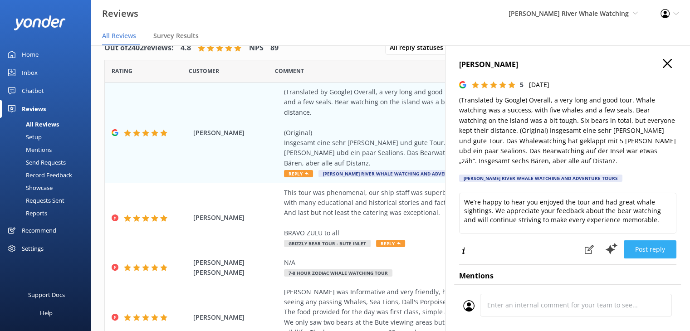
click at [648, 250] on button "Post reply" at bounding box center [649, 249] width 53 height 18
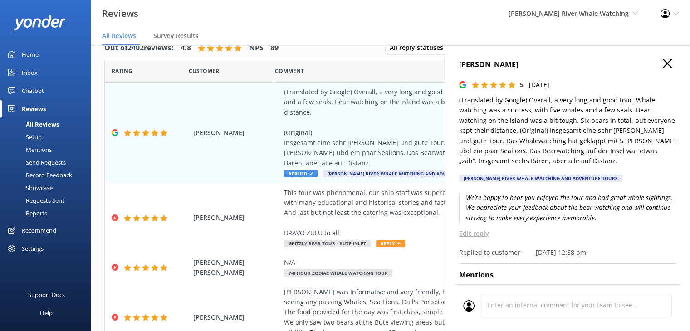
click at [662, 66] on use "button" at bounding box center [666, 63] width 9 height 9
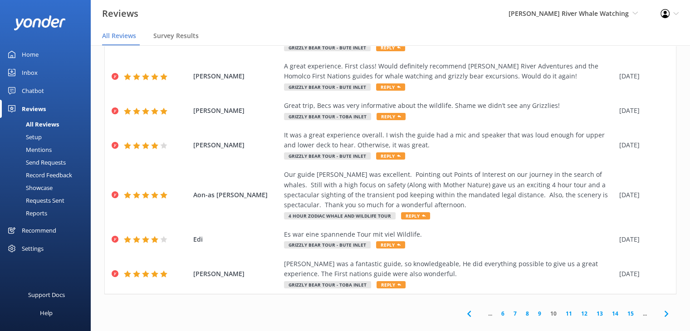
scroll to position [297, 0]
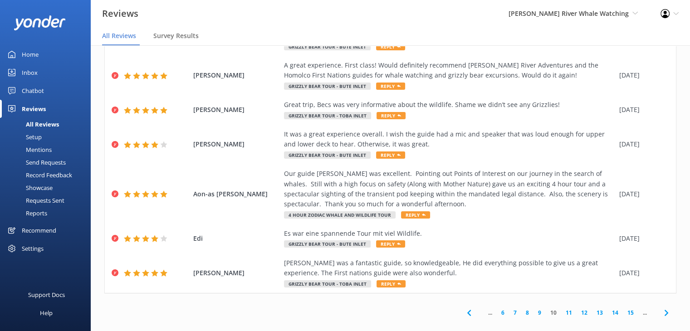
click at [561, 308] on link "11" at bounding box center [568, 312] width 15 height 9
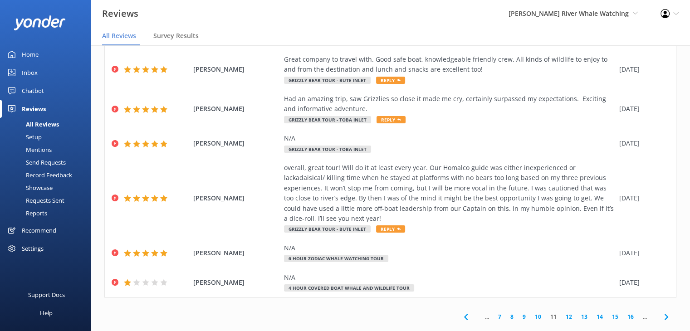
scroll to position [181, 0]
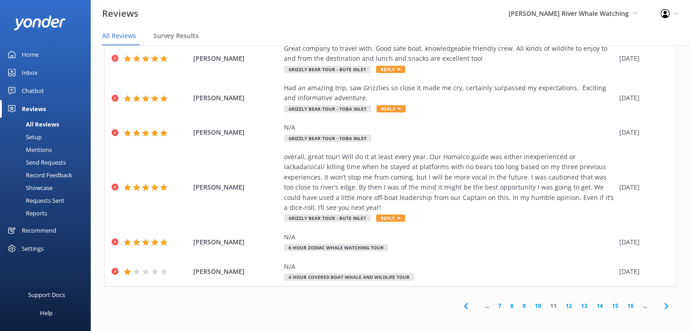
click at [561, 305] on link "12" at bounding box center [568, 306] width 15 height 9
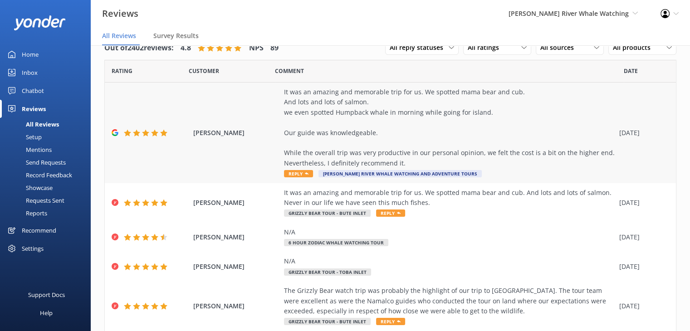
click at [436, 130] on div "It was an amazing and memorable trip for us. We spotted mama bear and cub. And …" at bounding box center [449, 127] width 331 height 81
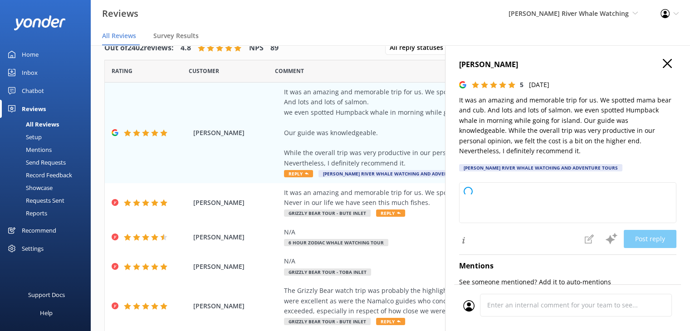
type textarea "Thank you so much for your wonderful review! We're thrilled to hear you had suc…"
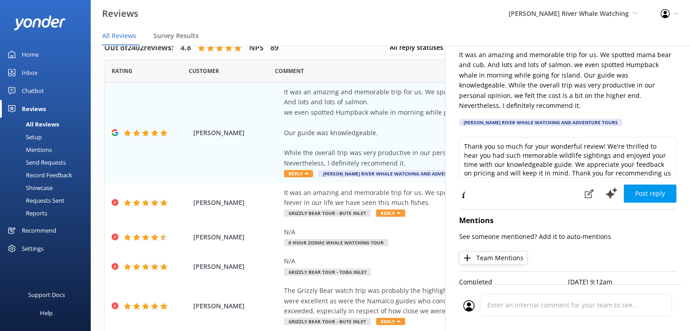
scroll to position [22, 0]
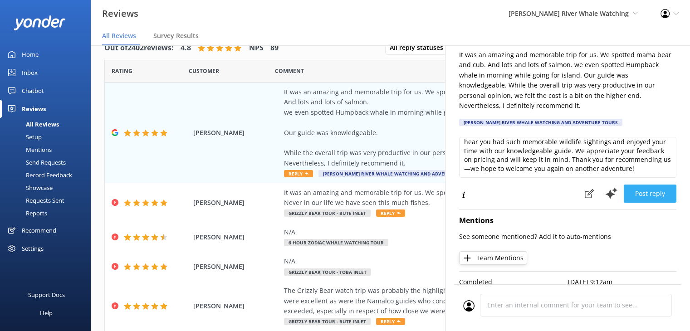
click at [642, 194] on button "Post reply" at bounding box center [649, 194] width 53 height 18
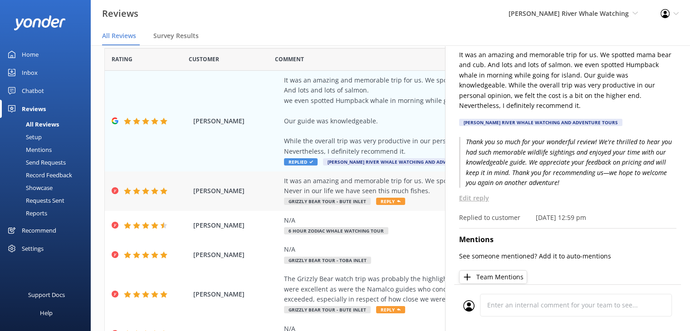
scroll to position [0, 0]
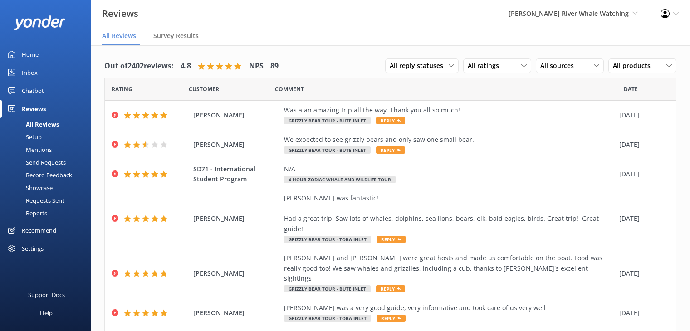
scroll to position [18, 0]
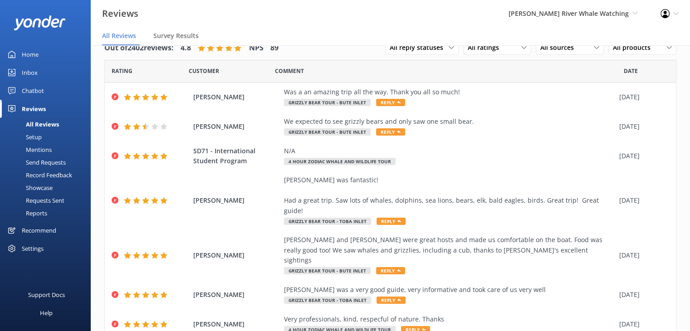
click at [49, 163] on div "Send Requests" at bounding box center [35, 162] width 60 height 13
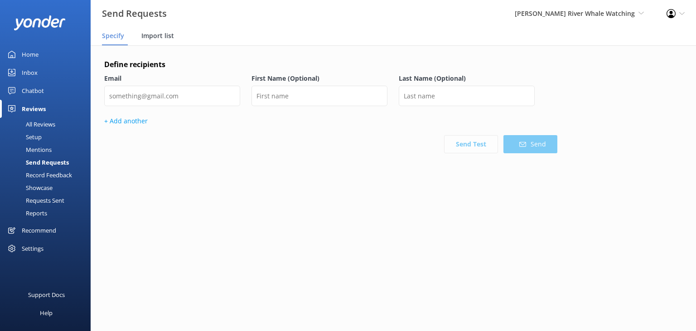
click at [160, 35] on span "Import list" at bounding box center [157, 35] width 33 height 9
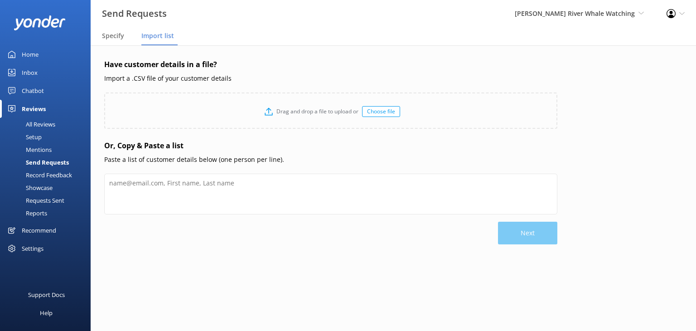
click at [189, 158] on p "Paste a list of customer details below (one person per line)." at bounding box center [330, 160] width 453 height 10
click at [383, 112] on div "Choose file" at bounding box center [381, 111] width 38 height 11
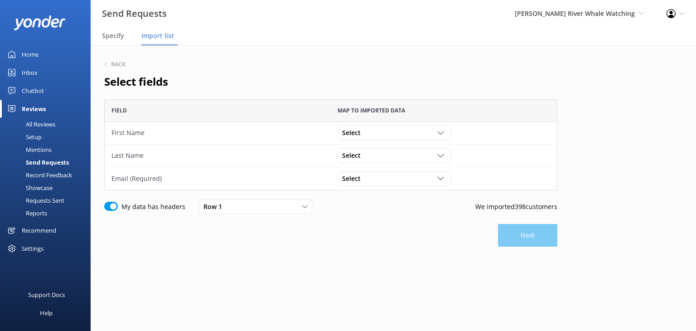
scroll to position [84, 446]
click at [404, 139] on div "Select guest_name customer_email activity_name Column 1 Column 2 Column 3 Colum…" at bounding box center [394, 133] width 113 height 15
click at [370, 150] on div "guest_name" at bounding box center [359, 151] width 32 height 9
click at [363, 177] on span "Select" at bounding box center [354, 179] width 24 height 10
click at [377, 216] on div "customer_email" at bounding box center [363, 215] width 41 height 9
